Goal: Information Seeking & Learning: Learn about a topic

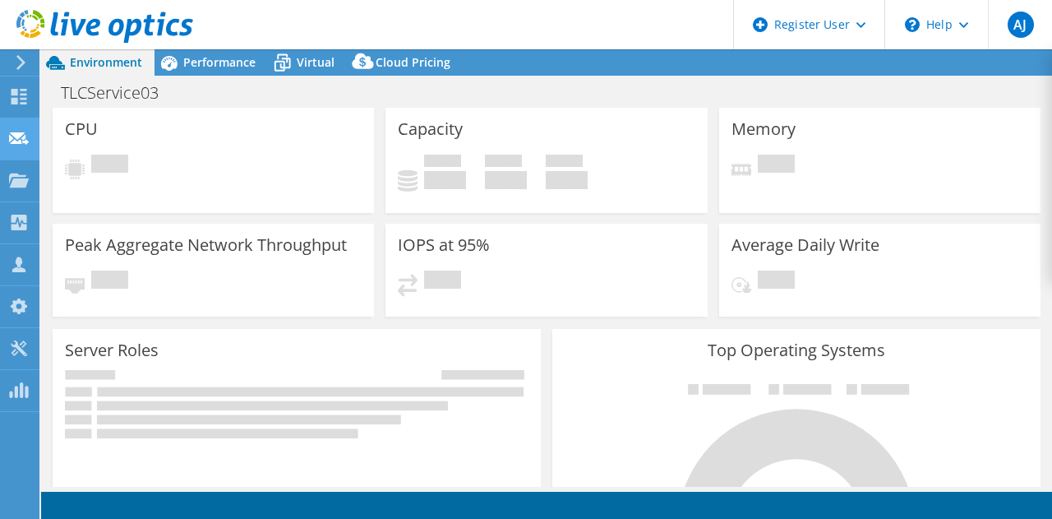
select select "[GEOGRAPHIC_DATA]"
select select "AUD"
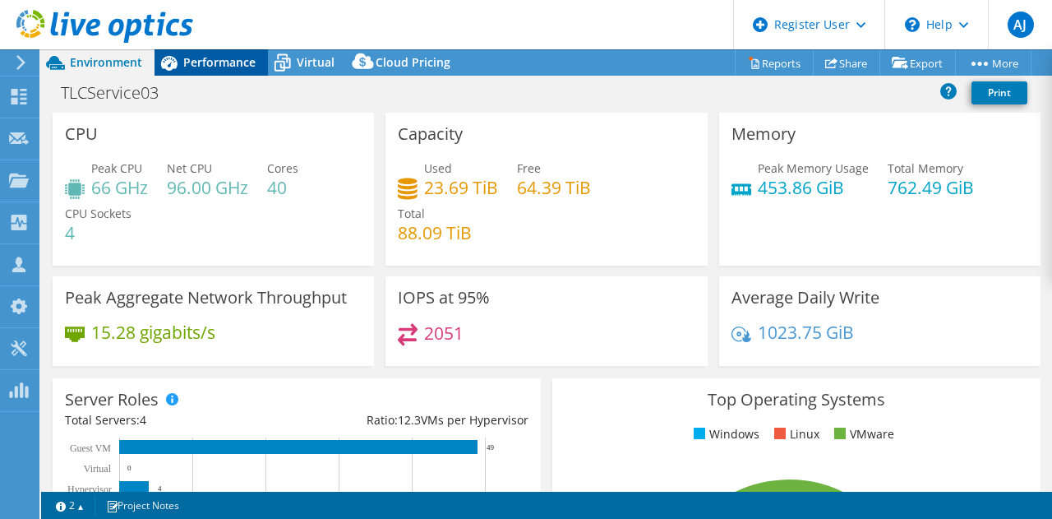
click at [246, 65] on span "Performance" at bounding box center [219, 62] width 72 height 16
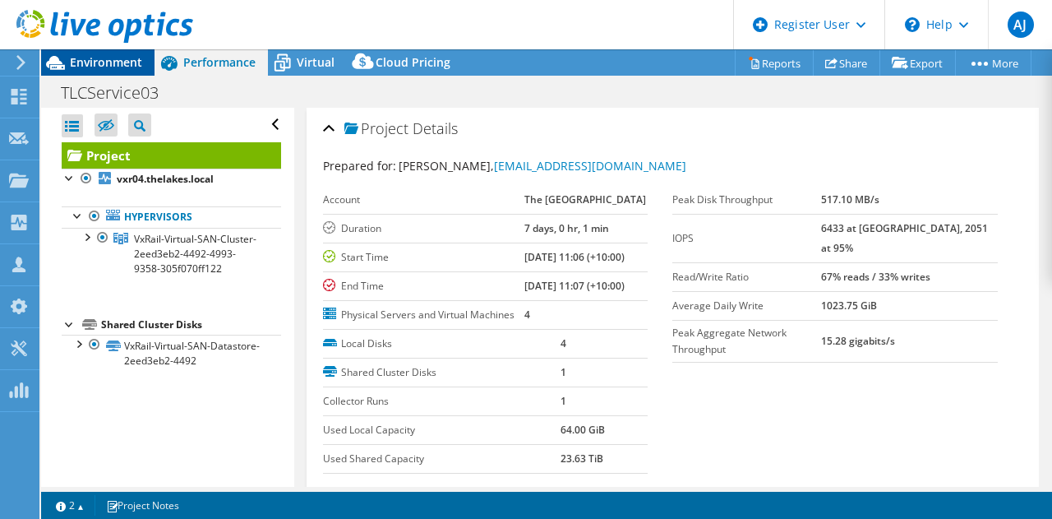
click at [123, 62] on span "Environment" at bounding box center [106, 62] width 72 height 16
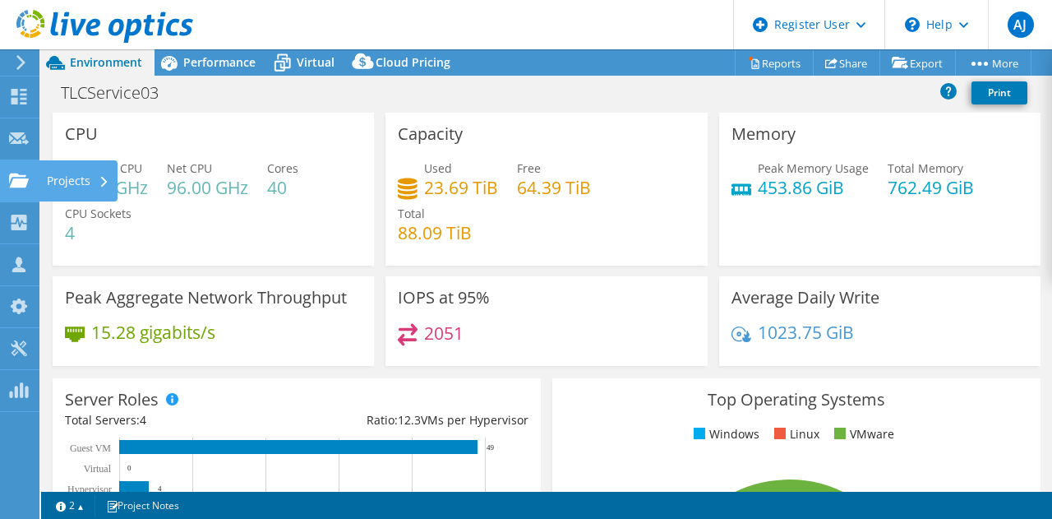
click at [72, 183] on div "Projects" at bounding box center [78, 180] width 79 height 41
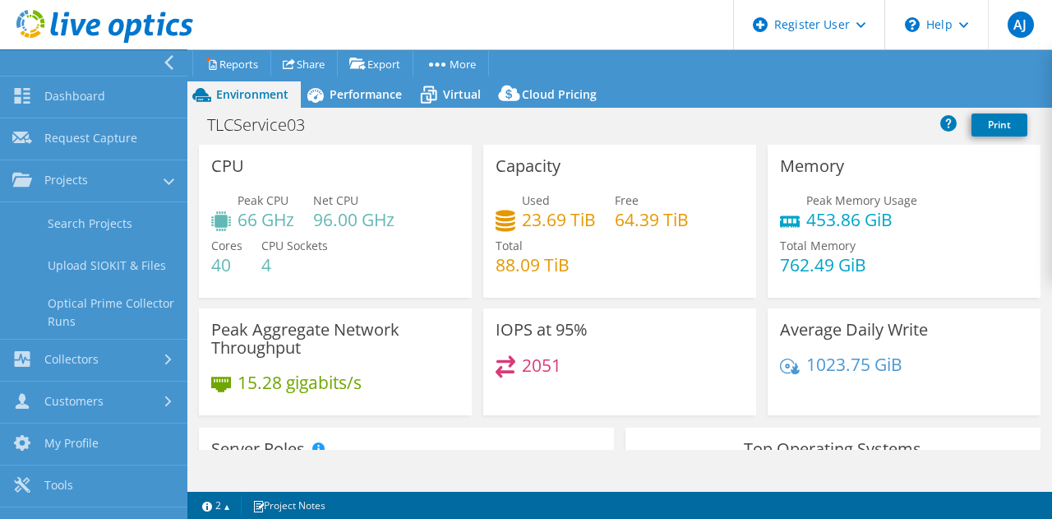
click at [786, 87] on div "Environment Performance Virtual Upgrades Cloud Pricing" at bounding box center [619, 94] width 865 height 26
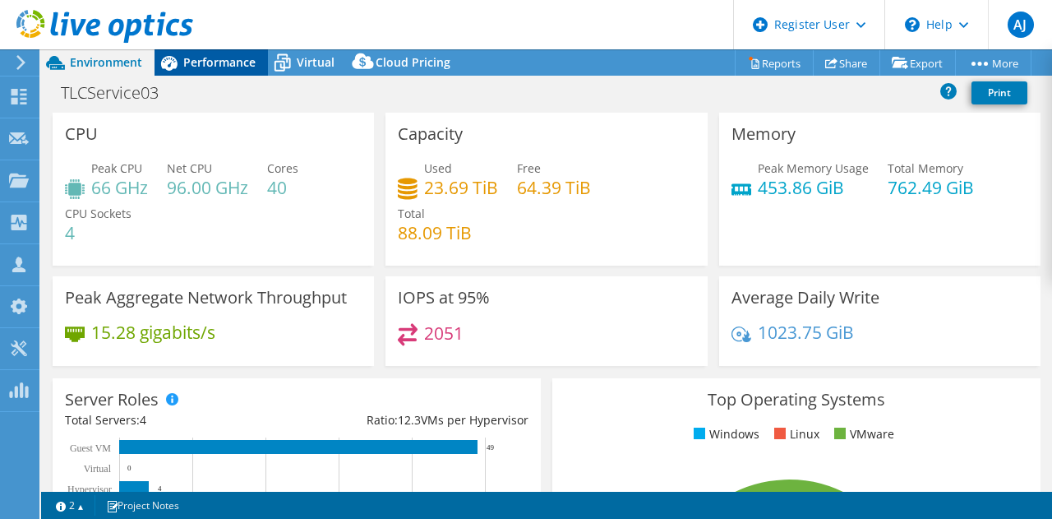
click at [210, 66] on span "Performance" at bounding box center [219, 62] width 72 height 16
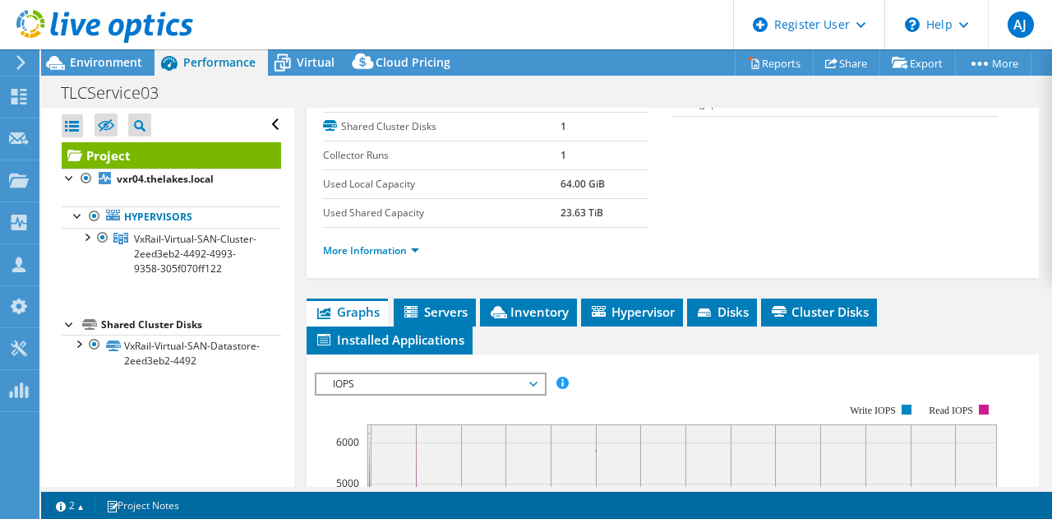
scroll to position [247, 0]
click at [375, 256] on link "More Information" at bounding box center [371, 249] width 96 height 14
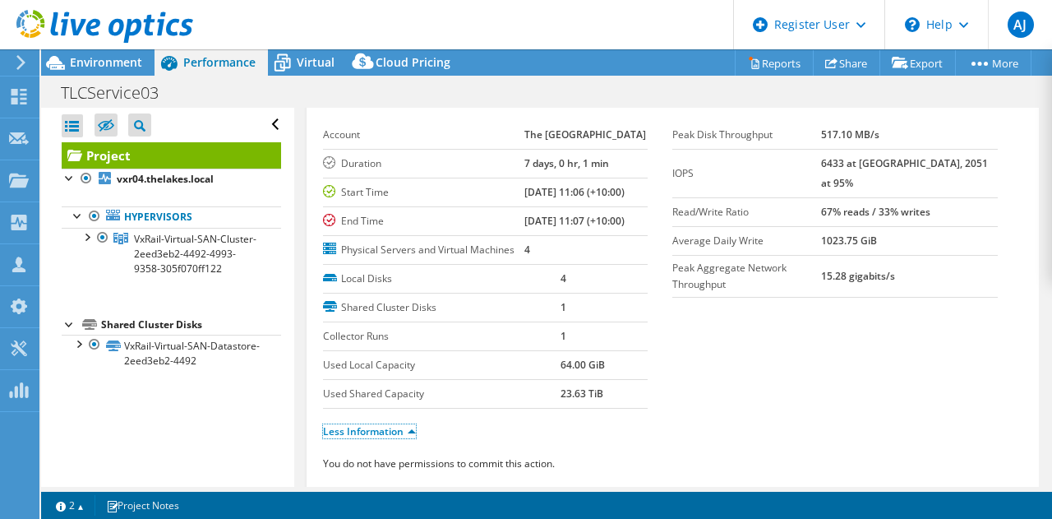
scroll to position [82, 0]
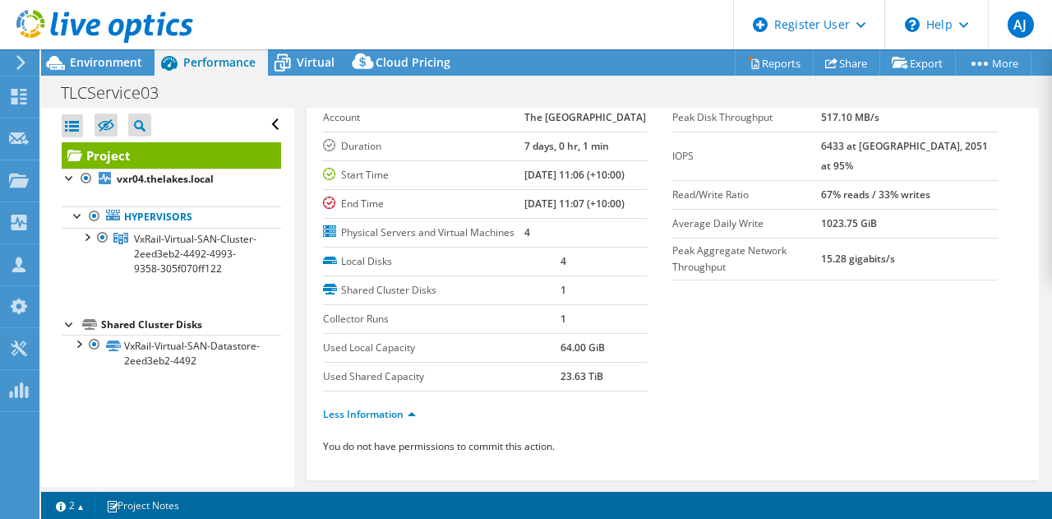
click at [132, 49] on div at bounding box center [96, 27] width 193 height 55
click at [132, 58] on span "Environment" at bounding box center [106, 62] width 72 height 16
